Goal: Browse casually

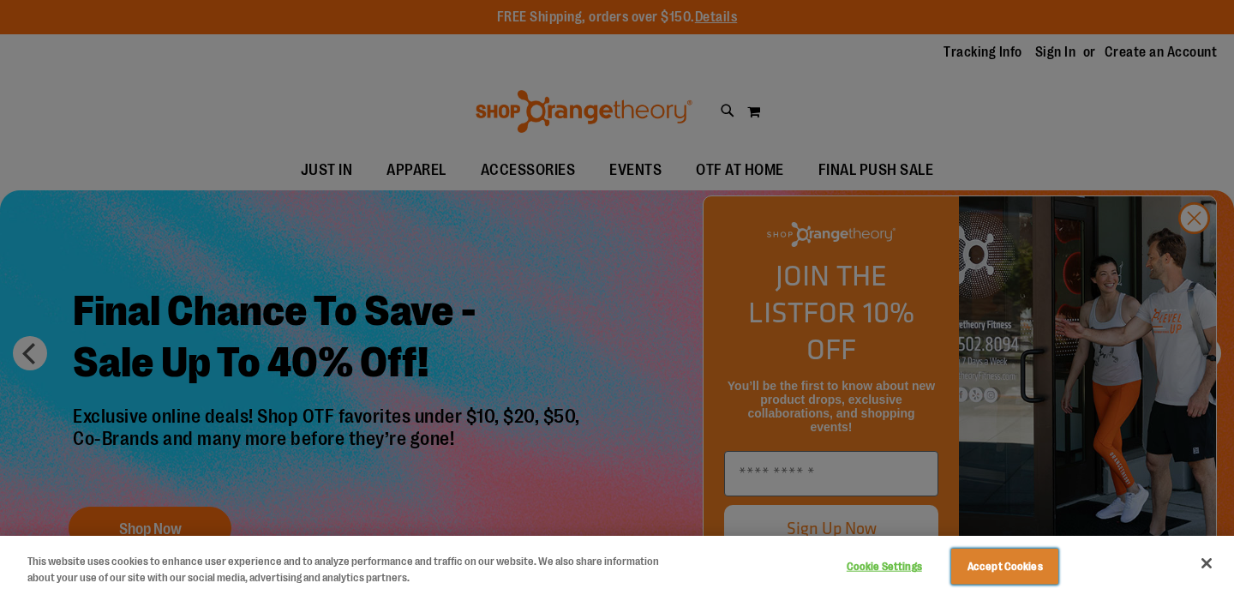
click at [1029, 558] on button "Accept Cookies" at bounding box center [1005, 567] width 107 height 36
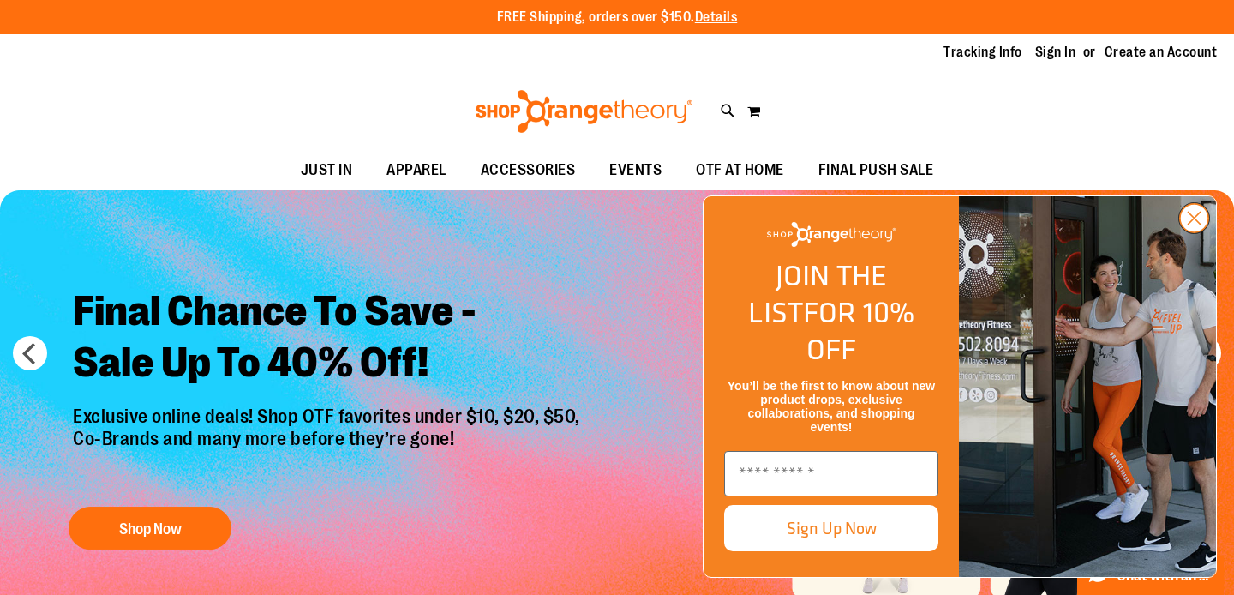
click at [1209, 233] on icon "Close dialog" at bounding box center [1195, 218] width 30 height 30
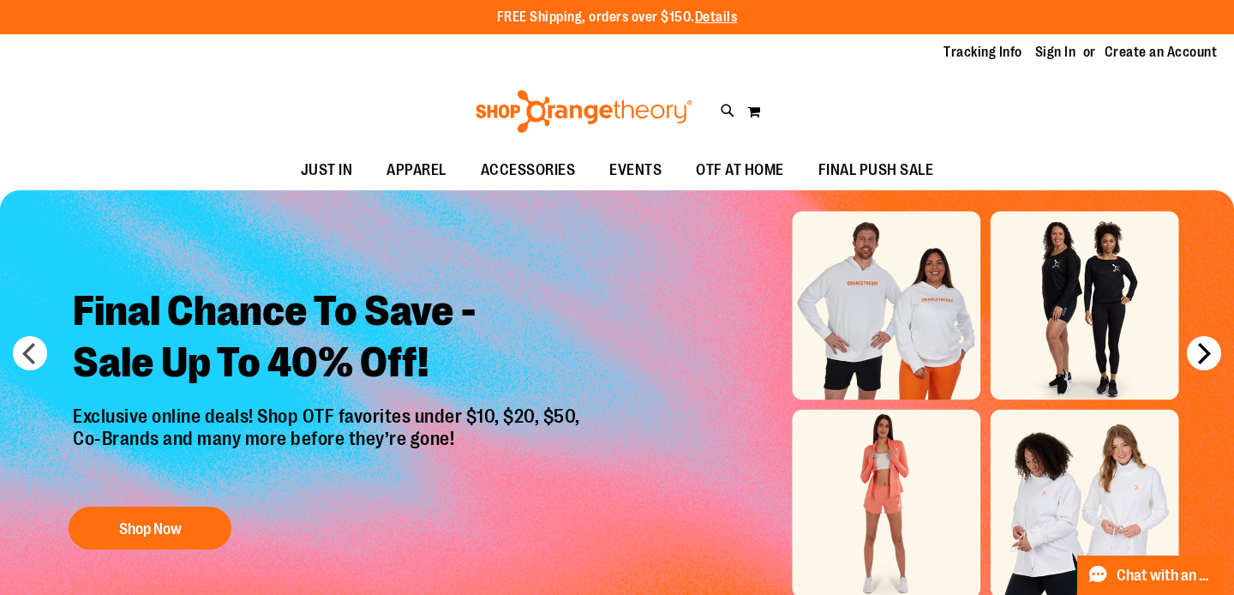
click at [1212, 357] on button "next" at bounding box center [1204, 353] width 34 height 34
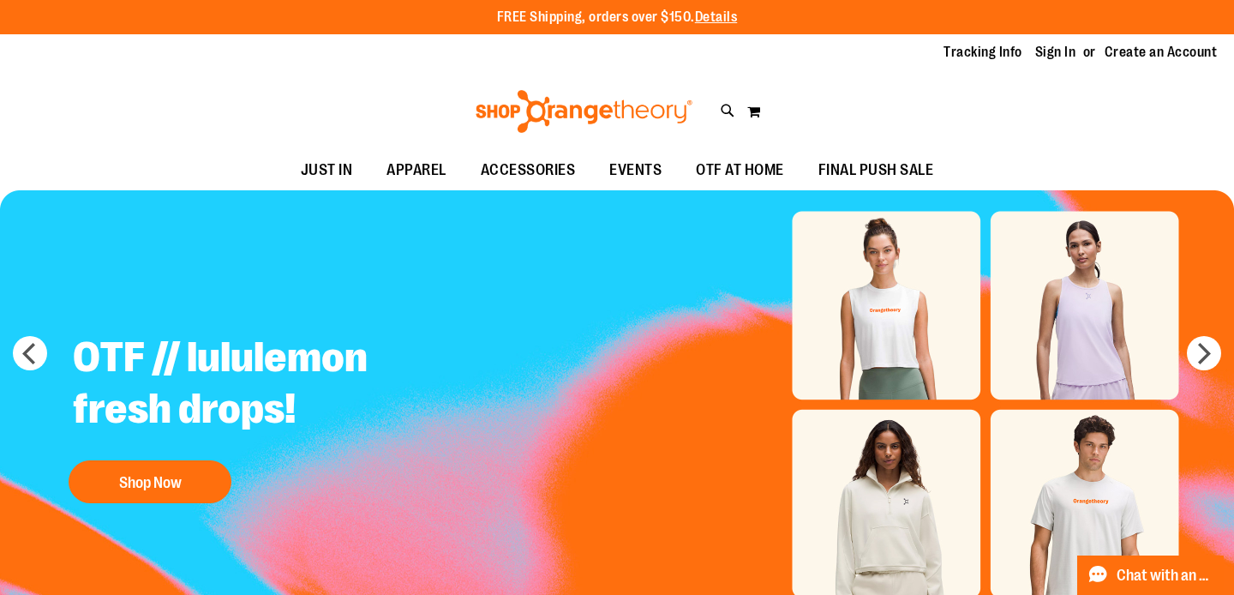
click at [602, 111] on img at bounding box center [584, 111] width 222 height 43
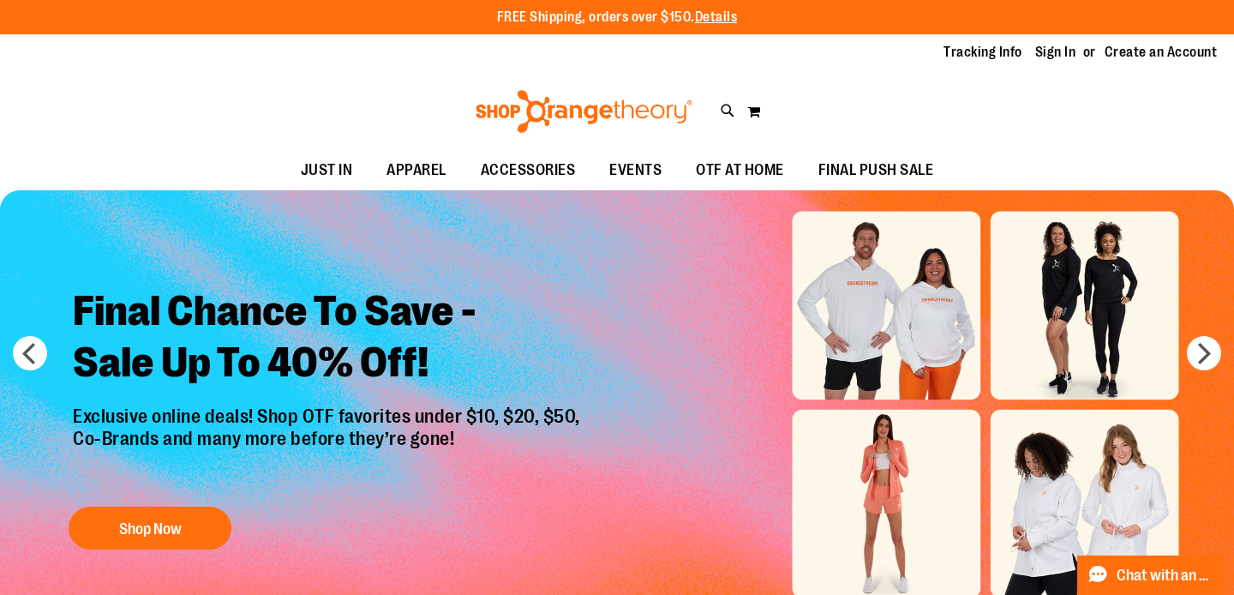
click at [569, 112] on img at bounding box center [584, 111] width 222 height 43
